Goal: Navigation & Orientation: Find specific page/section

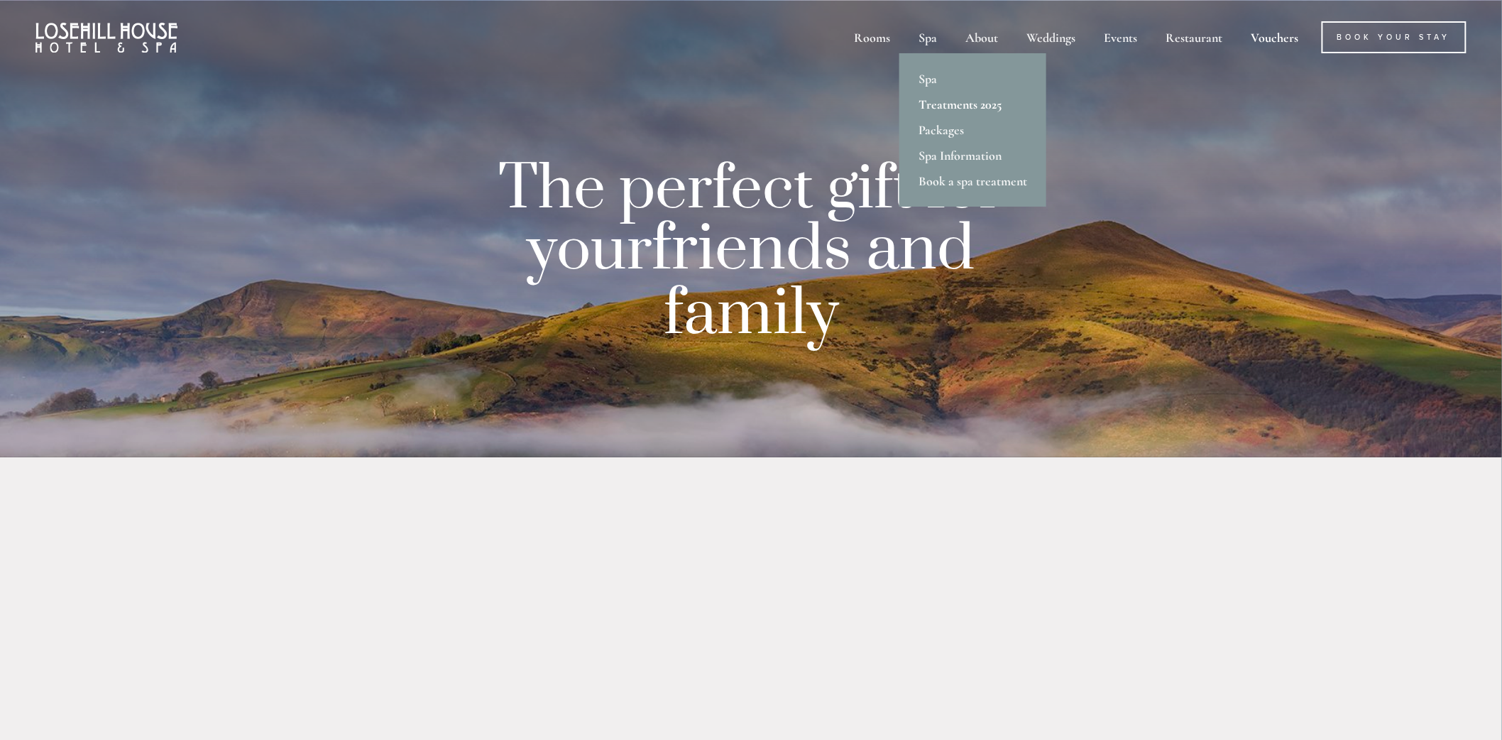
click at [977, 111] on link "Treatments 2025" at bounding box center [973, 105] width 147 height 26
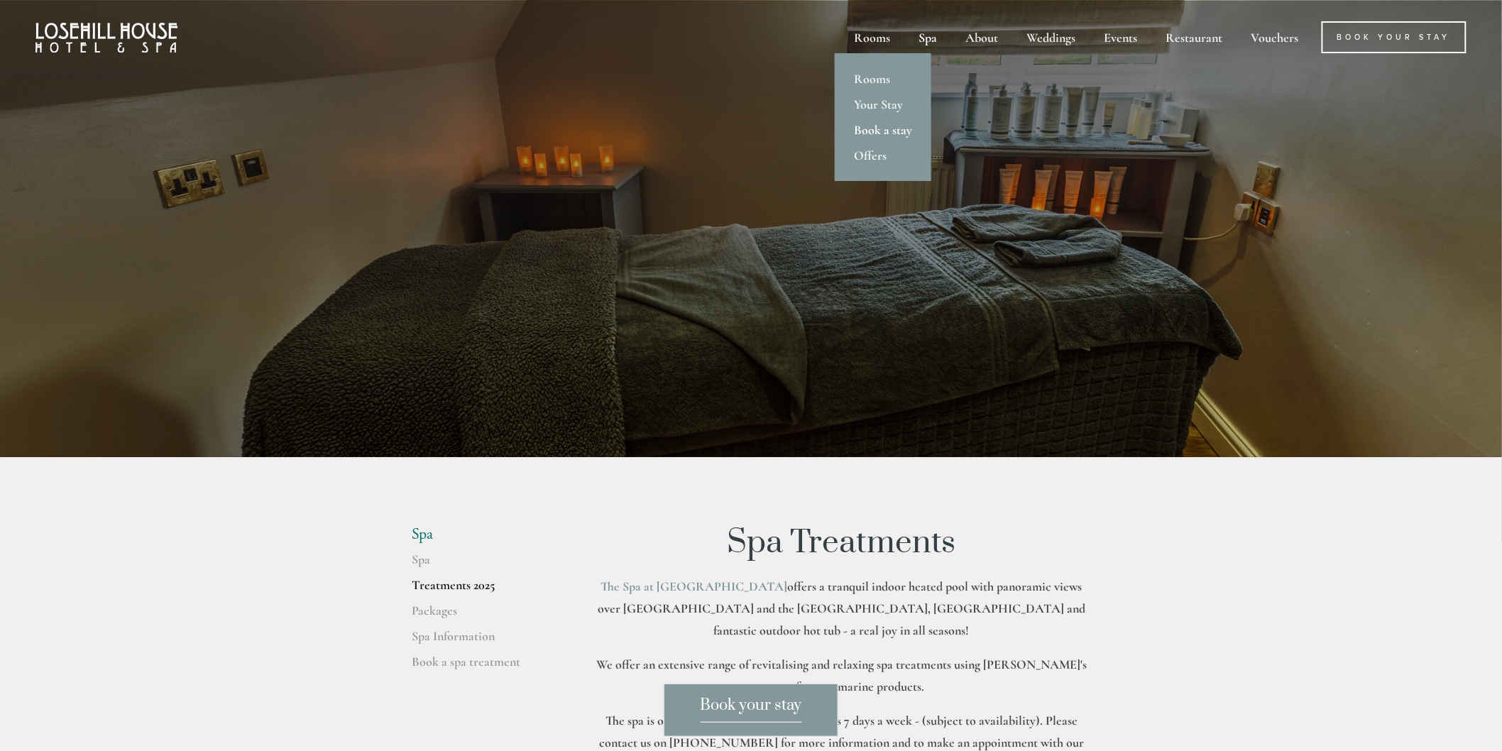
click at [872, 129] on link "Book a stay" at bounding box center [883, 130] width 97 height 26
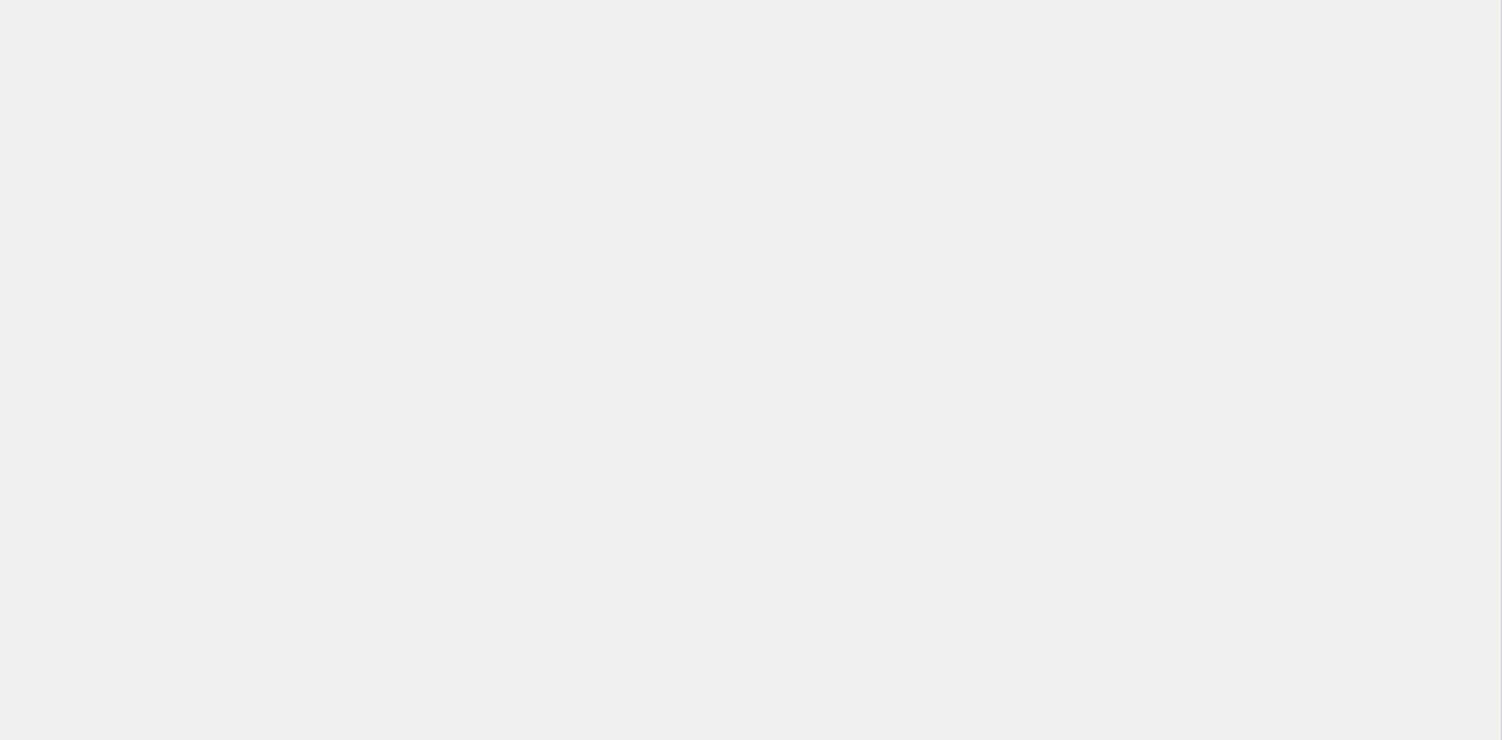
scroll to position [1578, 0]
